Goal: Entertainment & Leisure: Consume media (video, audio)

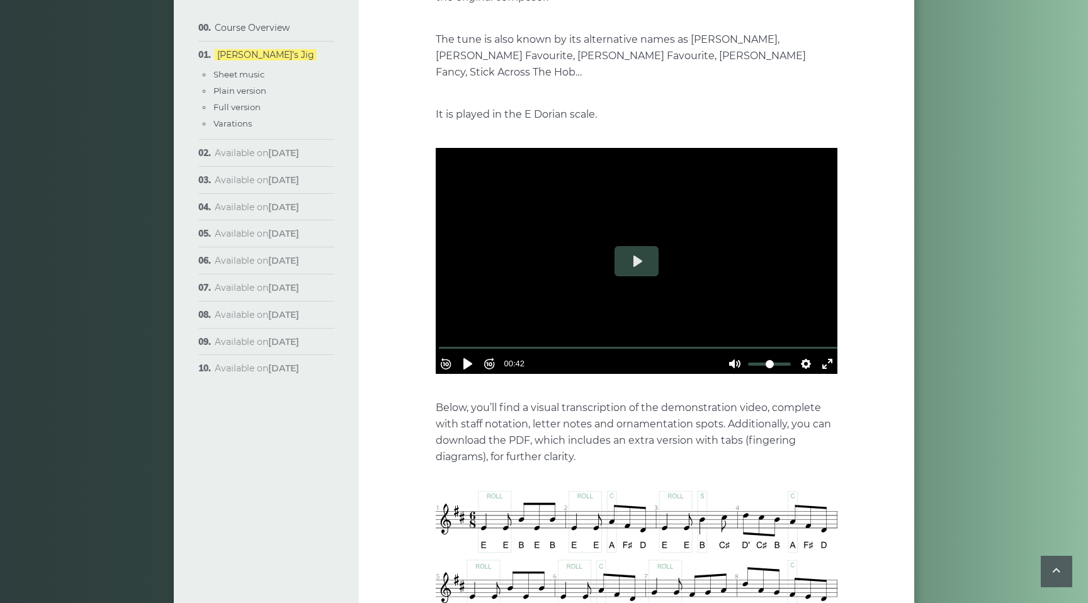
scroll to position [270, 0]
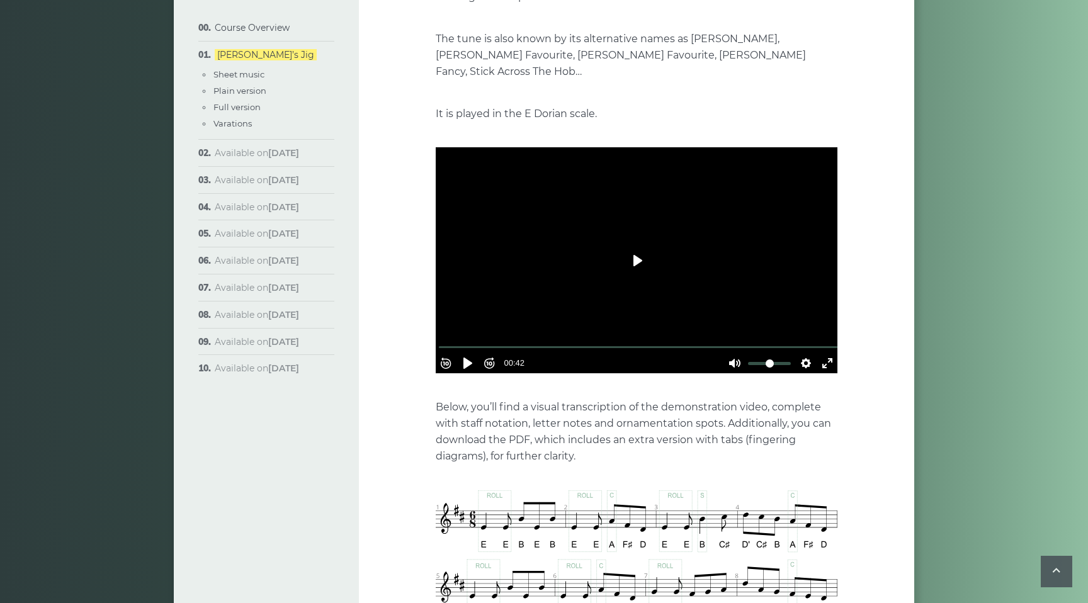
click at [636, 245] on button "Play" at bounding box center [636, 260] width 44 height 30
type input "***"
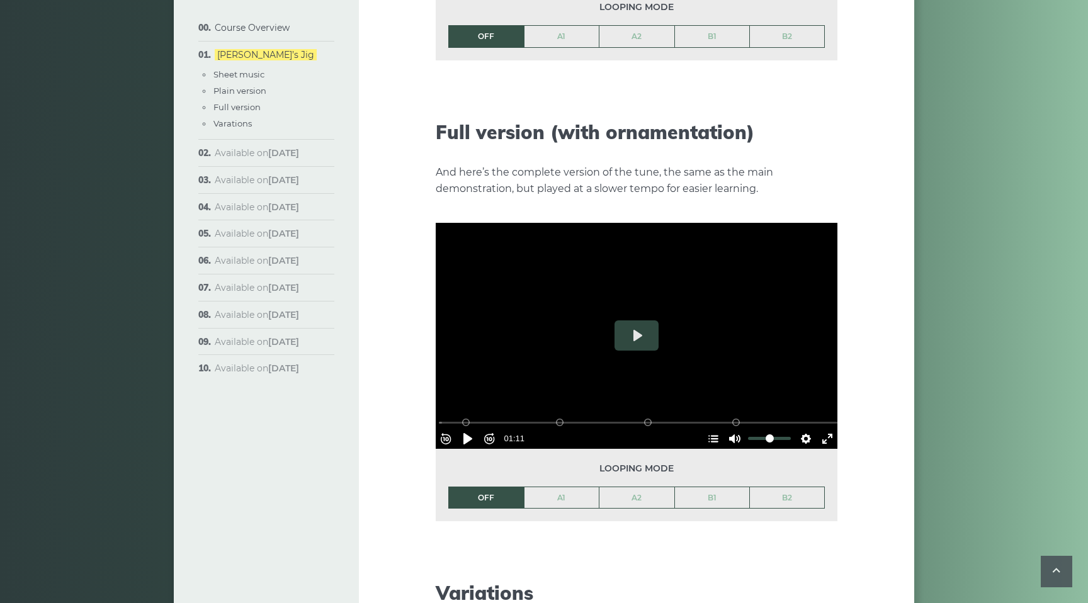
scroll to position [1770, 0]
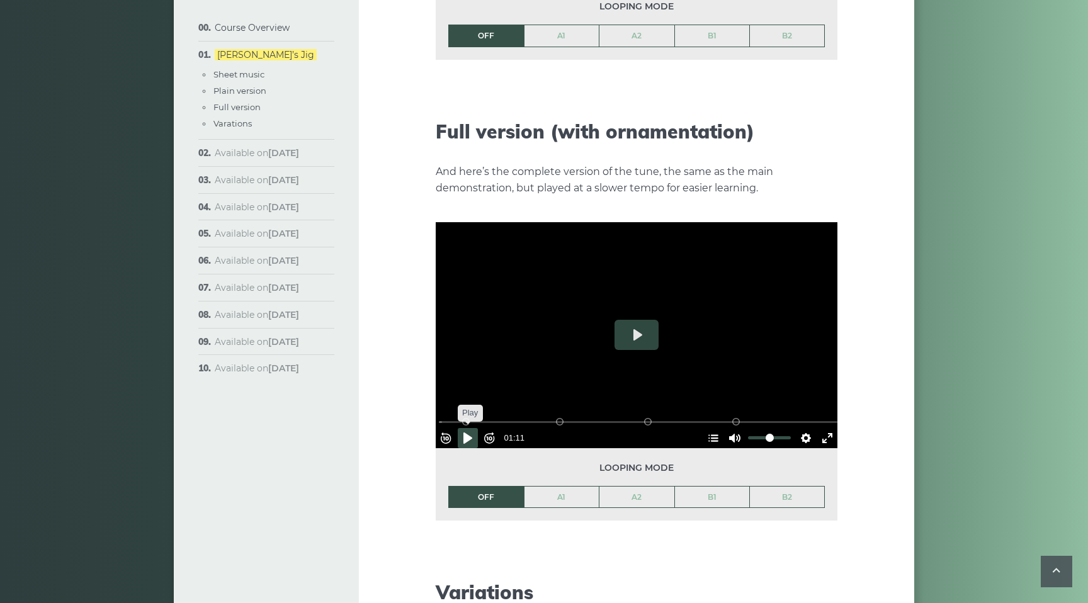
click at [472, 428] on button "Pause Play" at bounding box center [468, 438] width 20 height 20
click at [473, 428] on button "Pause Play" at bounding box center [468, 438] width 20 height 20
drag, startPoint x: 613, startPoint y: 400, endPoint x: 436, endPoint y: 400, distance: 176.9
click at [439, 416] on input "Seek" at bounding box center [639, 422] width 400 height 12
click at [474, 428] on button "Pause Play" at bounding box center [468, 438] width 20 height 20
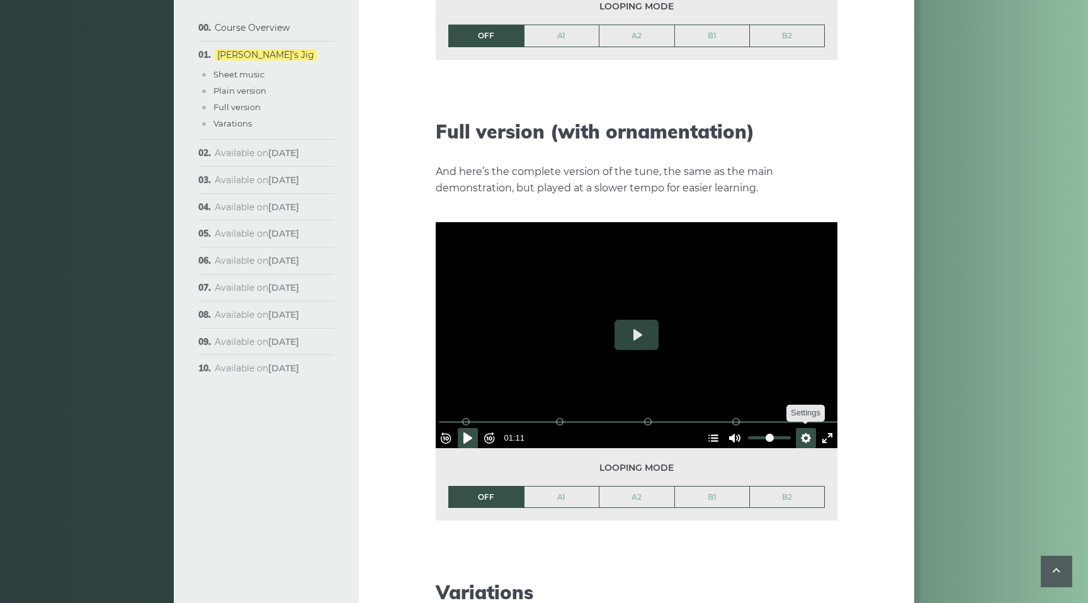
click at [801, 428] on button "Settings" at bounding box center [806, 438] width 20 height 20
click at [741, 400] on span "Speed Normal" at bounding box center [764, 407] width 62 height 14
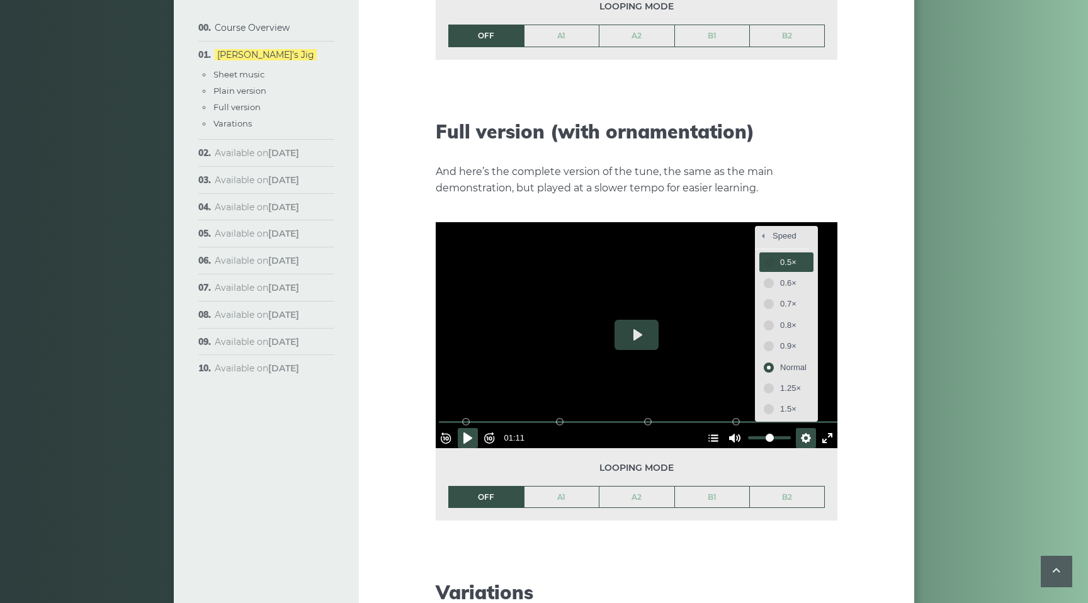
click at [789, 256] on span "0.5×" at bounding box center [793, 263] width 26 height 14
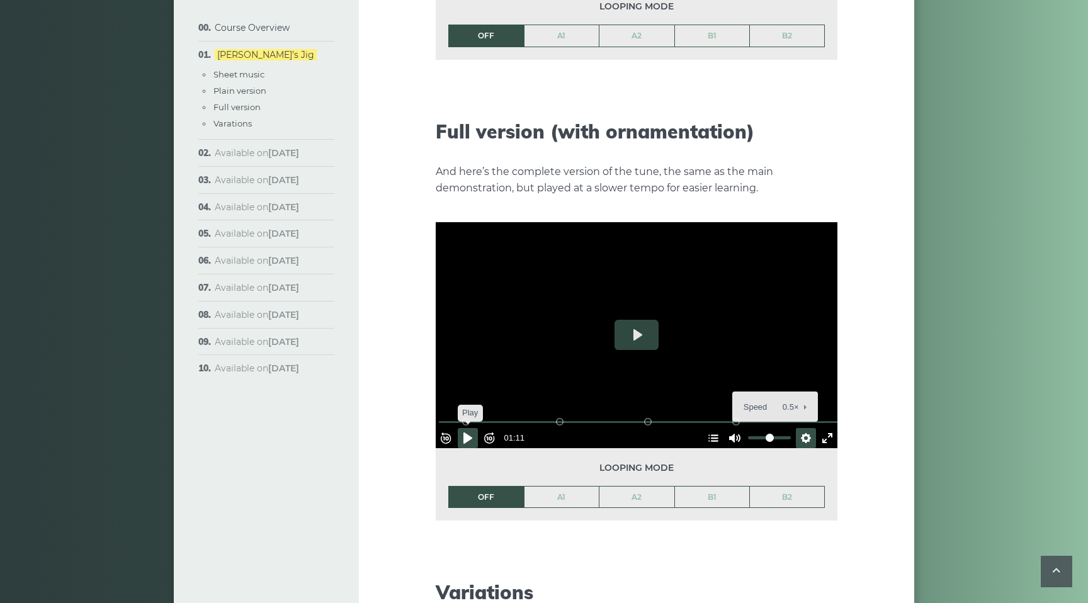
click at [470, 428] on button "Pause Play" at bounding box center [468, 438] width 20 height 20
click at [476, 428] on button "Pause Play" at bounding box center [468, 438] width 20 height 20
type input "*****"
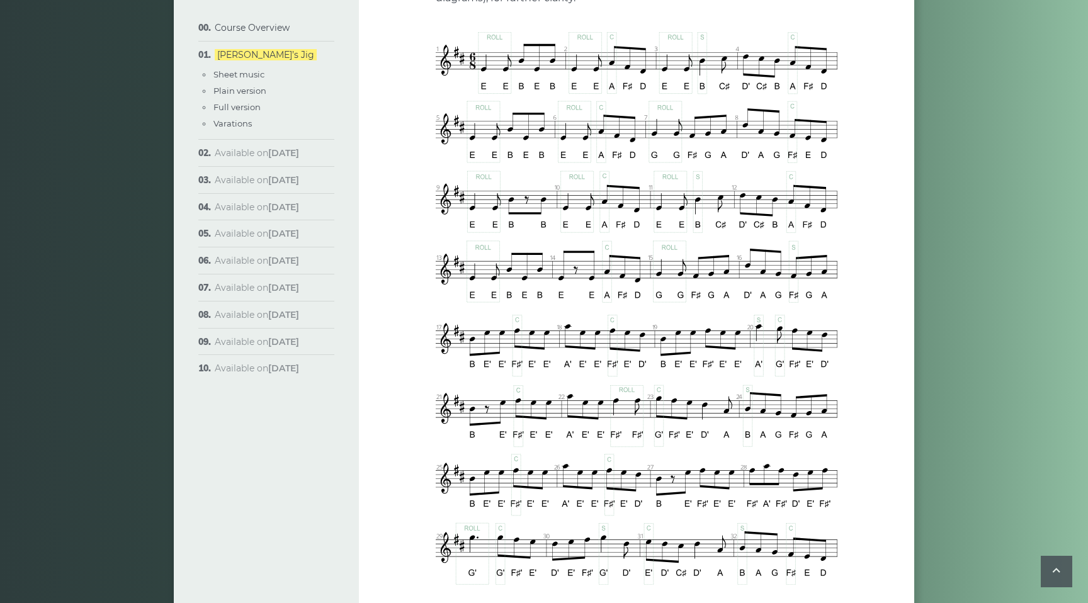
scroll to position [729, 0]
